Goal: Use online tool/utility: Utilize a website feature to perform a specific function

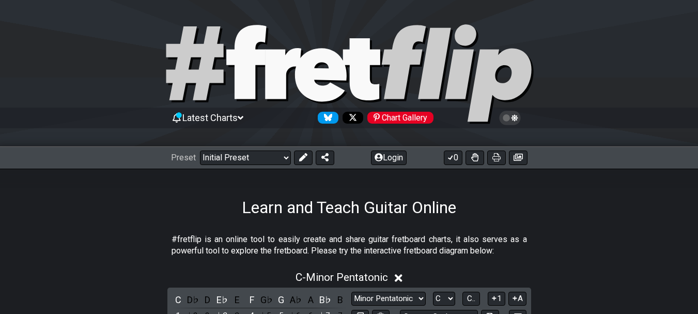
click at [243, 115] on icon at bounding box center [241, 117] width 6 height 9
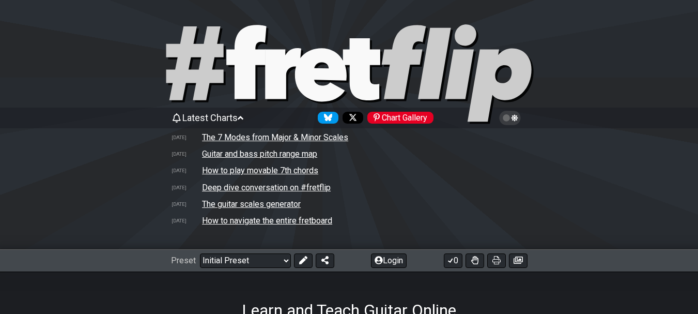
click at [252, 134] on td "The 7 Modes from Major & Minor Scales" at bounding box center [274, 137] width 147 height 11
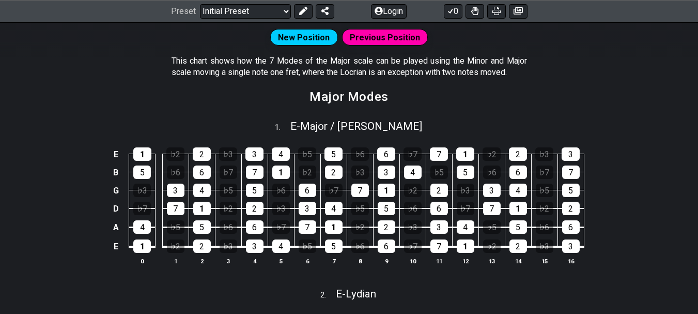
scroll to position [315, 0]
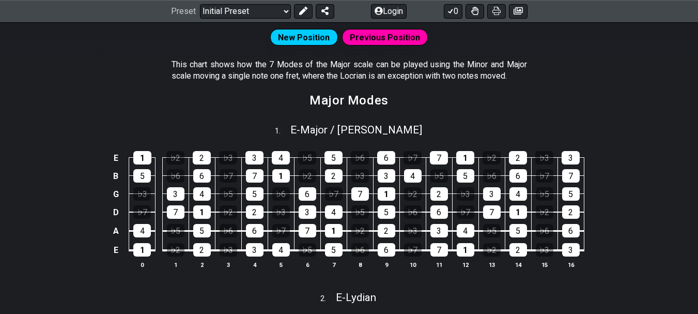
click at [303, 36] on span "New Position" at bounding box center [304, 37] width 52 height 15
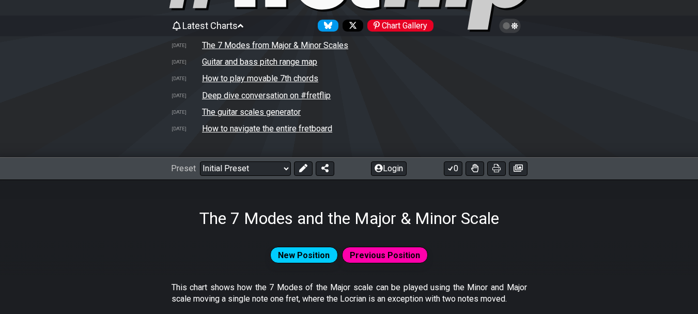
scroll to position [0, 0]
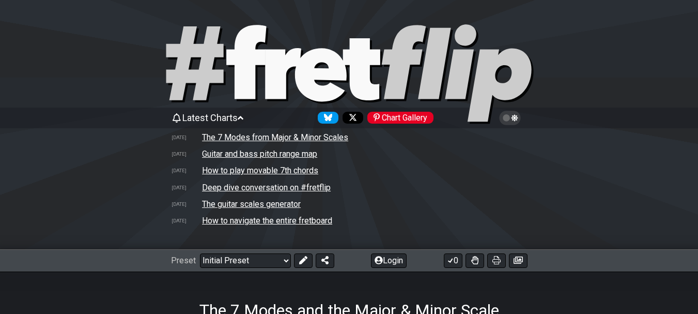
click at [277, 169] on td "How to play movable 7th chords" at bounding box center [259, 170] width 117 height 11
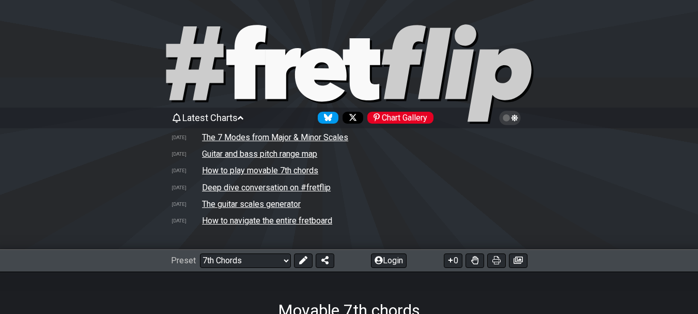
click at [293, 202] on td "The guitar scales generator" at bounding box center [251, 203] width 100 height 11
select select "/guitar-scales-generator"
select select "A"
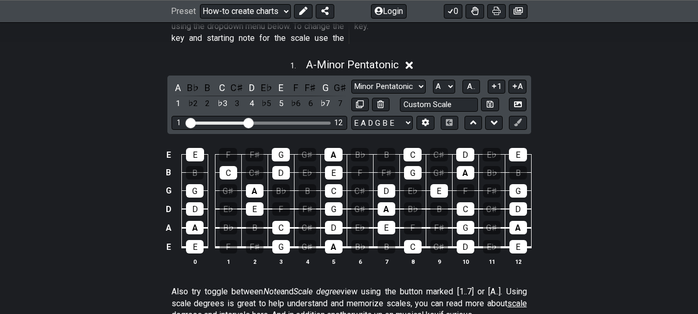
scroll to position [428, 0]
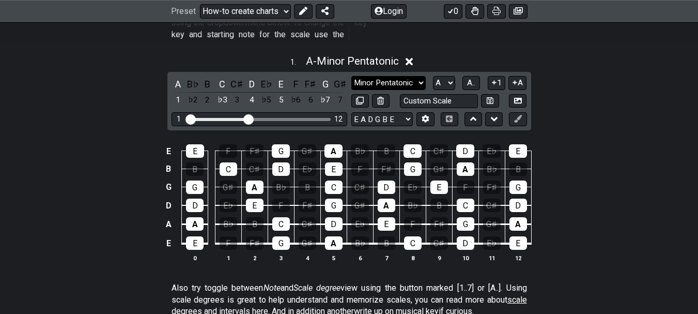
click at [420, 76] on select "Minor Pentatonic New Scale Minor Pentatonic Major Pentatonic Minor Blues Major …" at bounding box center [388, 83] width 74 height 14
click at [351, 76] on select "Minor Pentatonic New Scale Minor Pentatonic Major Pentatonic Minor Blues Major …" at bounding box center [388, 83] width 74 height 14
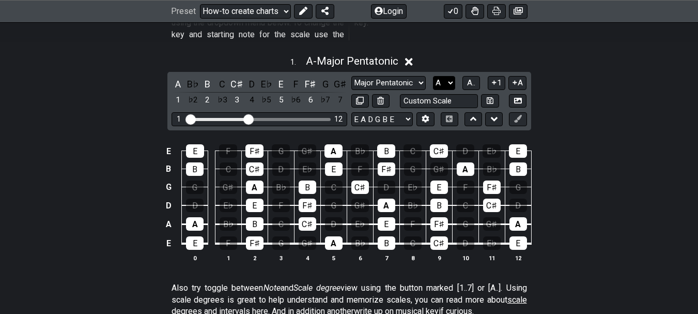
click at [449, 76] on select "A♭ A A♯ B♭ B C C♯ D♭ D D♯ E♭ E F F♯ G♭ G G♯" at bounding box center [444, 83] width 22 height 14
click at [606, 69] on div "1 . A - Major Pentatonic A B♭ B C C♯ D E♭ E F F♯ G G♯ 1 ♭2 2 ♭3 3 4 ♭5 5 ♭6 6 ♭…" at bounding box center [349, 162] width 698 height 227
drag, startPoint x: 172, startPoint y: 276, endPoint x: 275, endPoint y: 281, distance: 102.9
click at [275, 282] on p "Also try toggle between Note and Scale degree view using the button marked [1..…" at bounding box center [348, 299] width 355 height 35
drag, startPoint x: 487, startPoint y: 299, endPoint x: 195, endPoint y: 288, distance: 292.0
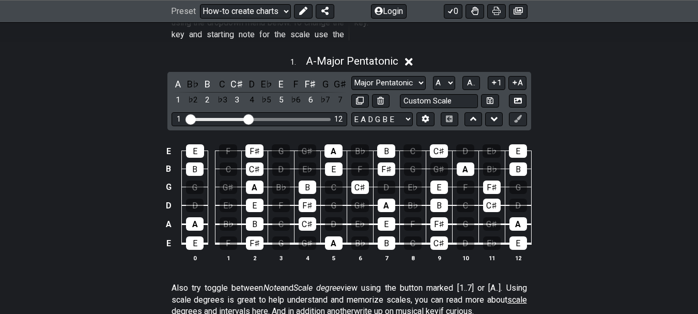
click at [195, 288] on p "Also try toggle between Note and Scale degree view using the button marked [1..…" at bounding box center [348, 299] width 355 height 35
click at [419, 76] on select "Minor Pentatonic New Scale Minor Pentatonic Major Pentatonic Minor Blues Major …" at bounding box center [388, 83] width 74 height 14
click at [351, 76] on select "Minor Pentatonic New Scale Minor Pentatonic Major Pentatonic Minor Blues Major …" at bounding box center [388, 83] width 74 height 14
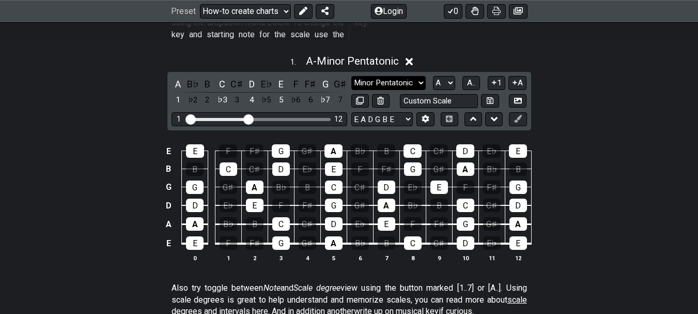
click at [421, 76] on select "Minor Pentatonic New Scale Minor Pentatonic Major Pentatonic Minor Blues Major …" at bounding box center [388, 83] width 74 height 14
click at [351, 76] on select "Minor Pentatonic New Scale Minor Pentatonic Major Pentatonic Minor Blues Major …" at bounding box center [388, 83] width 74 height 14
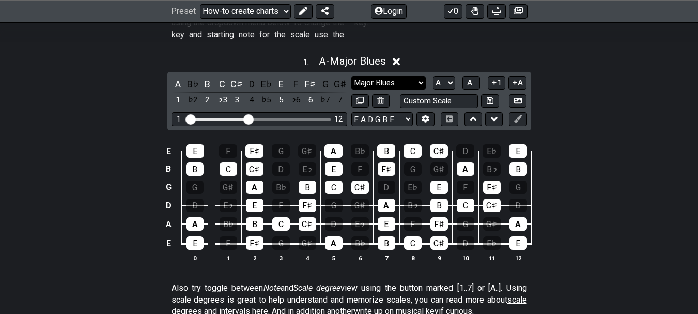
click at [423, 76] on select "Minor Pentatonic New Scale Minor Pentatonic Major Pentatonic Minor Blues Major …" at bounding box center [388, 83] width 74 height 14
select select "Major / [PERSON_NAME]"
click at [351, 76] on select "Minor Pentatonic New Scale Minor Pentatonic Major Pentatonic Minor Blues Major …" at bounding box center [388, 83] width 74 height 14
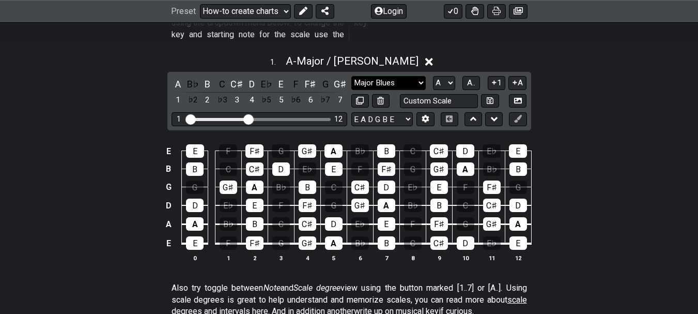
click at [421, 76] on select "Minor Pentatonic New Scale Minor Pentatonic Major Pentatonic Minor Blues Major …" at bounding box center [388, 83] width 74 height 14
